Goal: Task Accomplishment & Management: Manage account settings

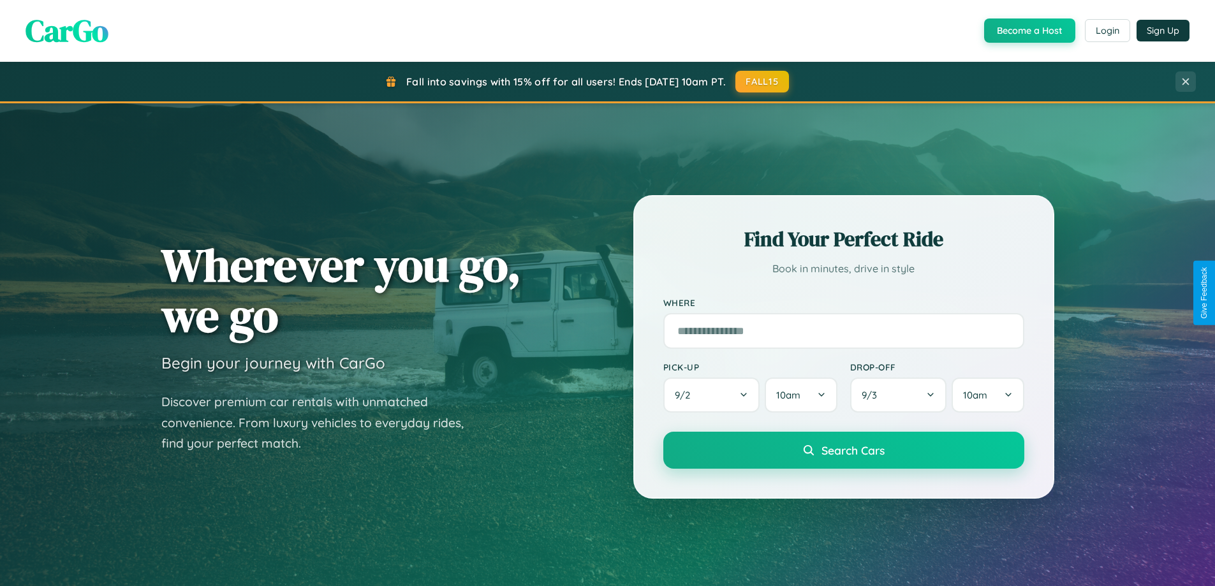
scroll to position [2454, 0]
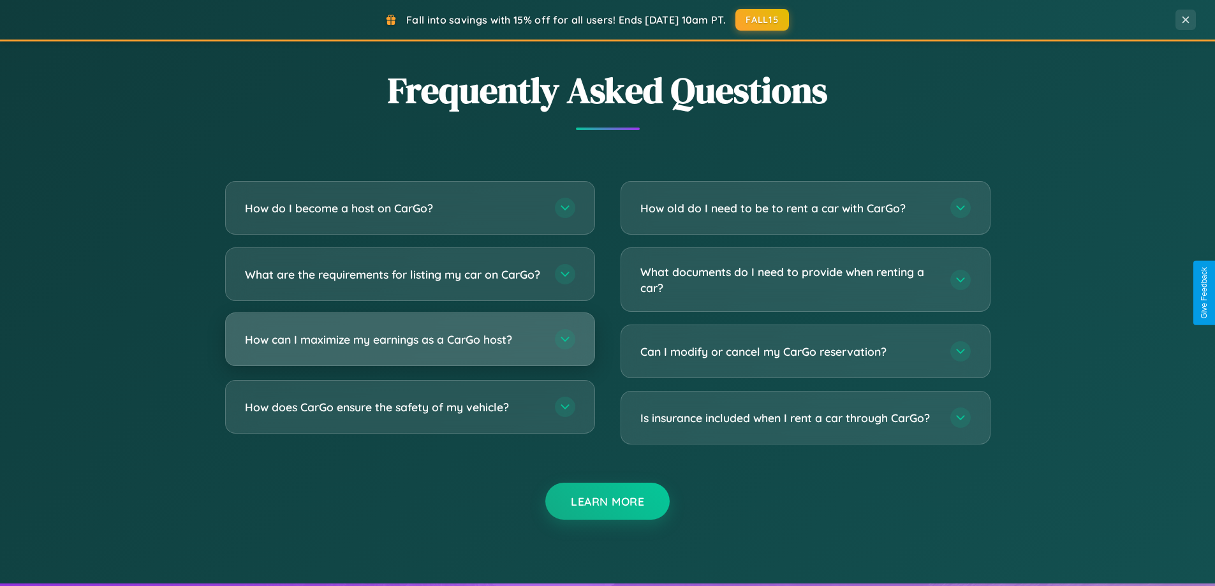
click at [409, 348] on h3 "How can I maximize my earnings as a CarGo host?" at bounding box center [393, 340] width 297 height 16
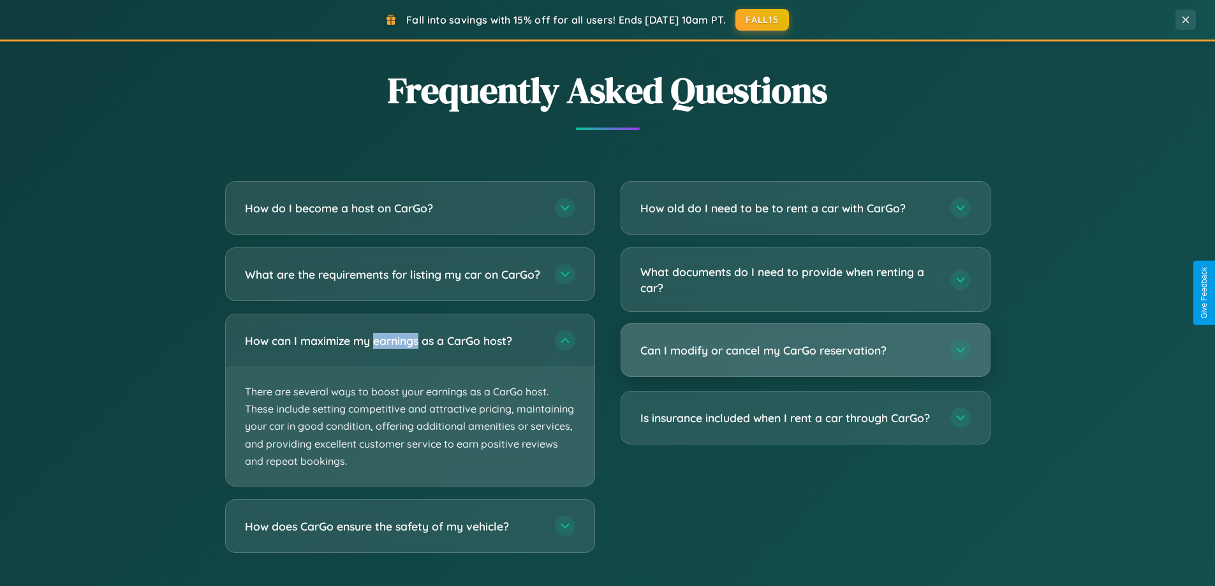
click at [805, 351] on h3 "Can I modify or cancel my CarGo reservation?" at bounding box center [788, 350] width 297 height 16
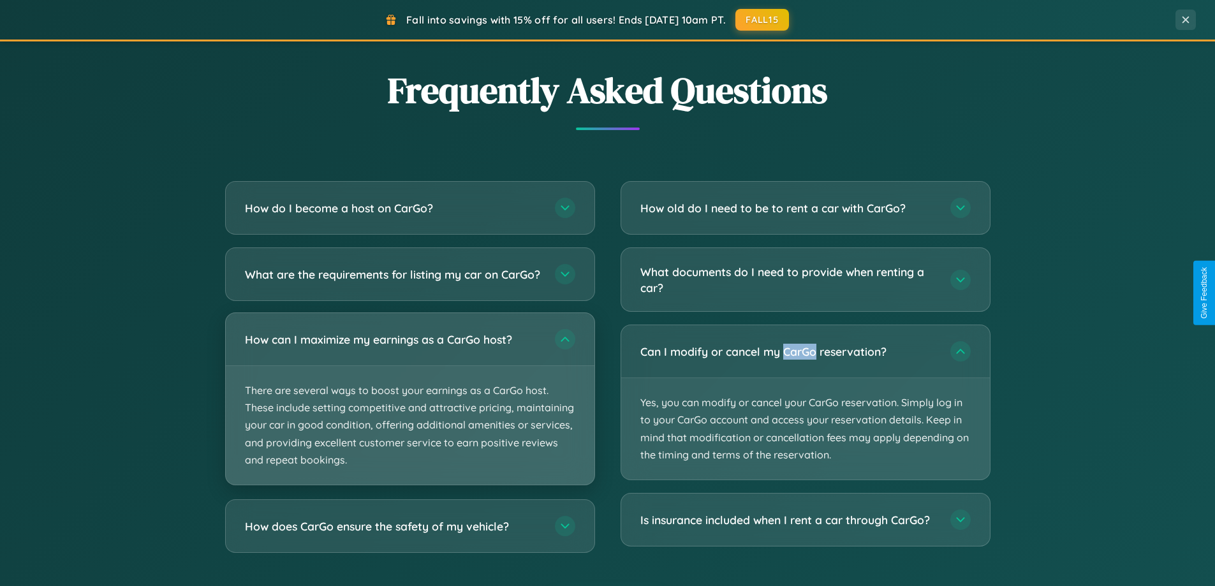
click at [409, 410] on p "There are several ways to boost your earnings as a CarGo host. These include se…" at bounding box center [410, 425] width 369 height 119
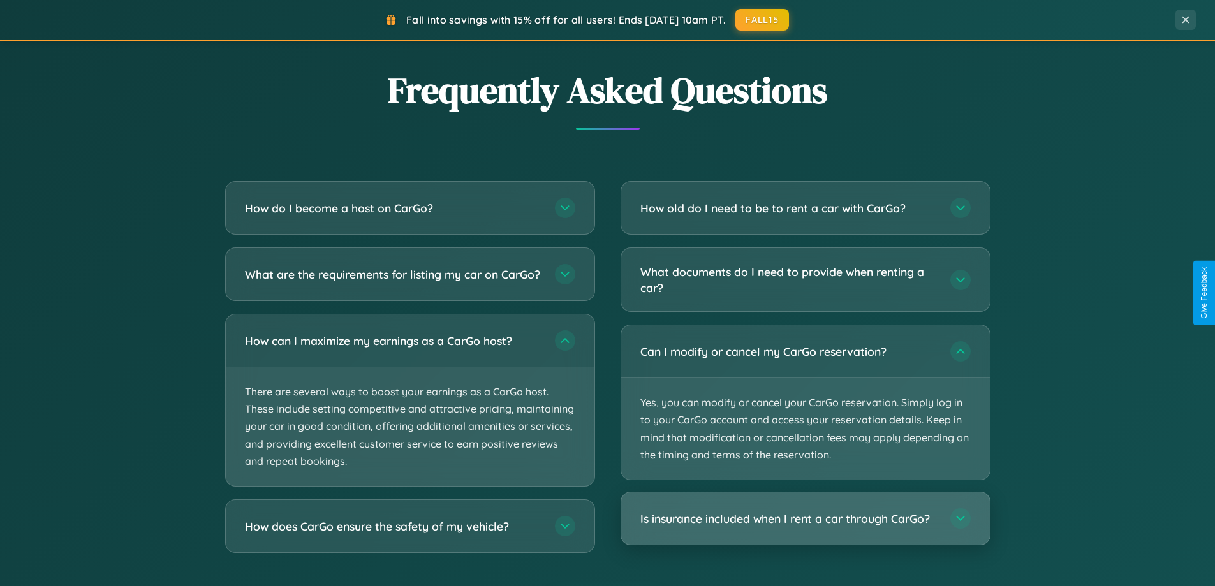
click at [805, 519] on h3 "Is insurance included when I rent a car through CarGo?" at bounding box center [788, 519] width 297 height 16
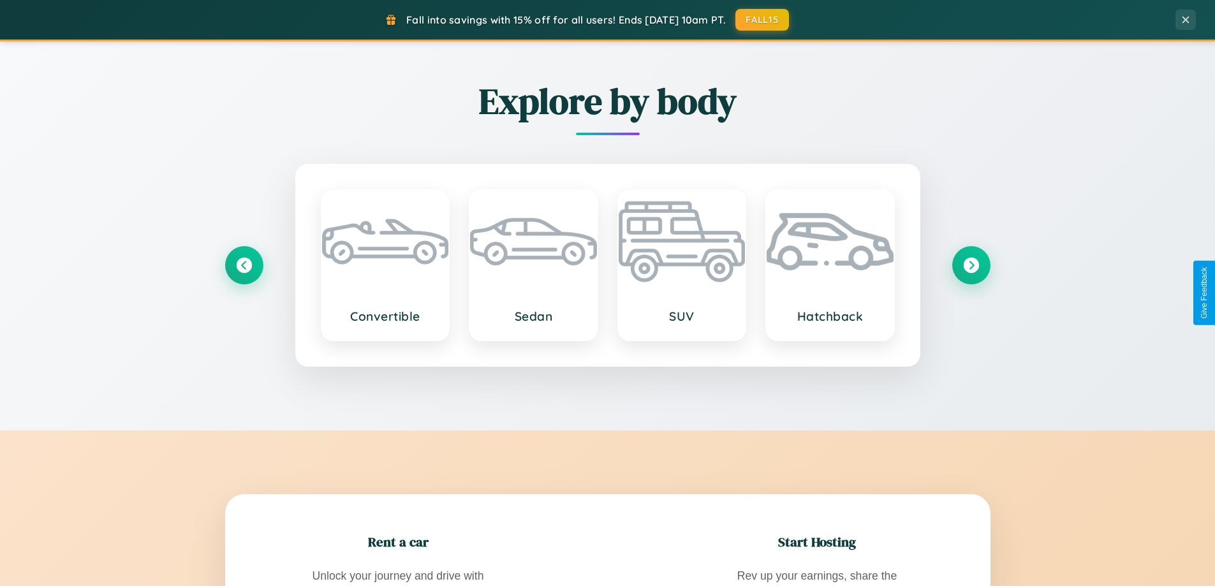
scroll to position [0, 0]
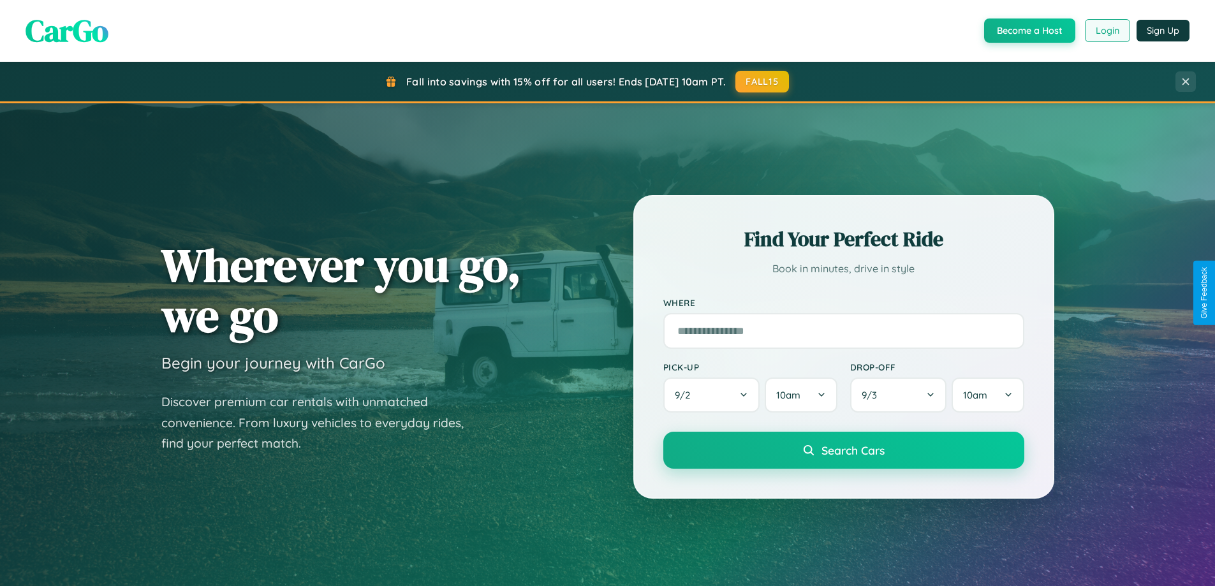
click at [1106, 31] on button "Login" at bounding box center [1107, 30] width 45 height 23
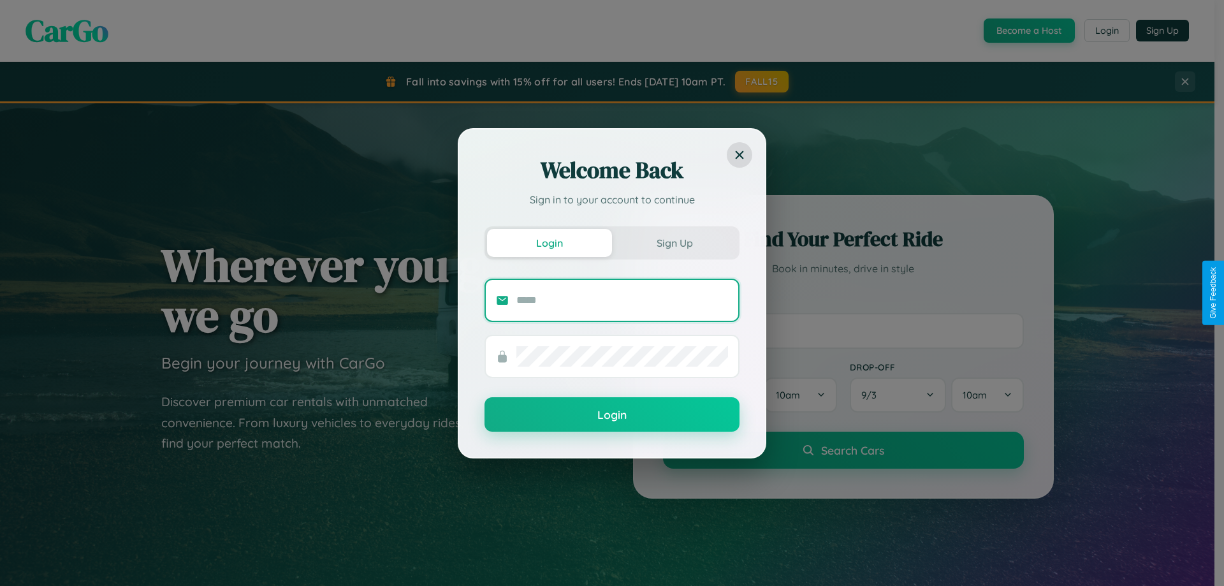
click at [622, 300] on input "text" at bounding box center [623, 300] width 212 height 20
type input "**********"
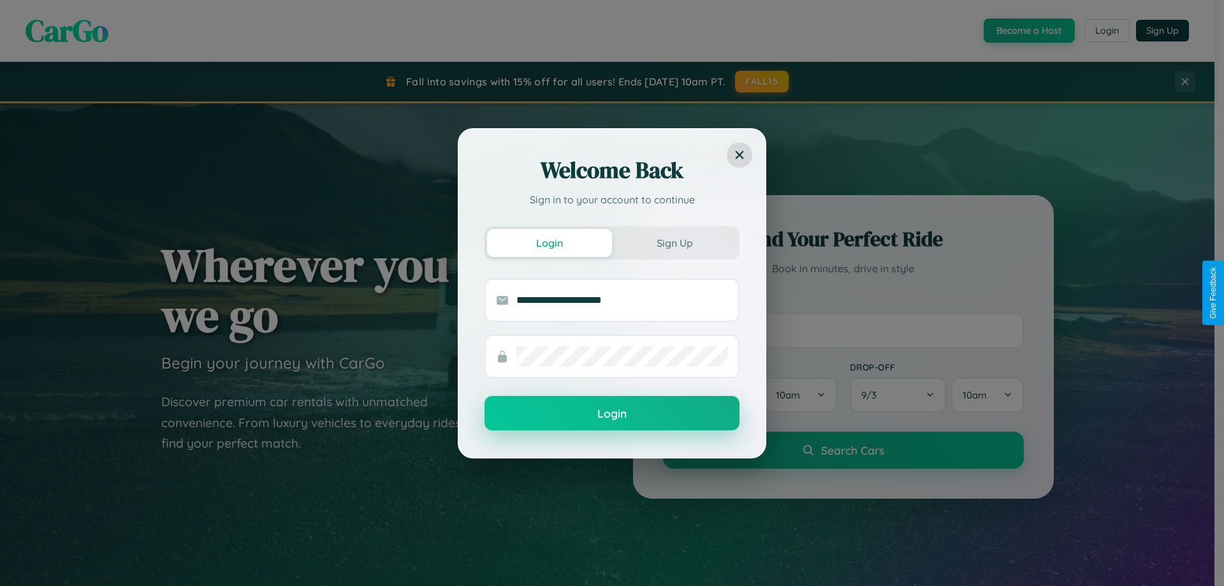
click at [612, 414] on button "Login" at bounding box center [612, 413] width 255 height 34
